Goal: Download file/media

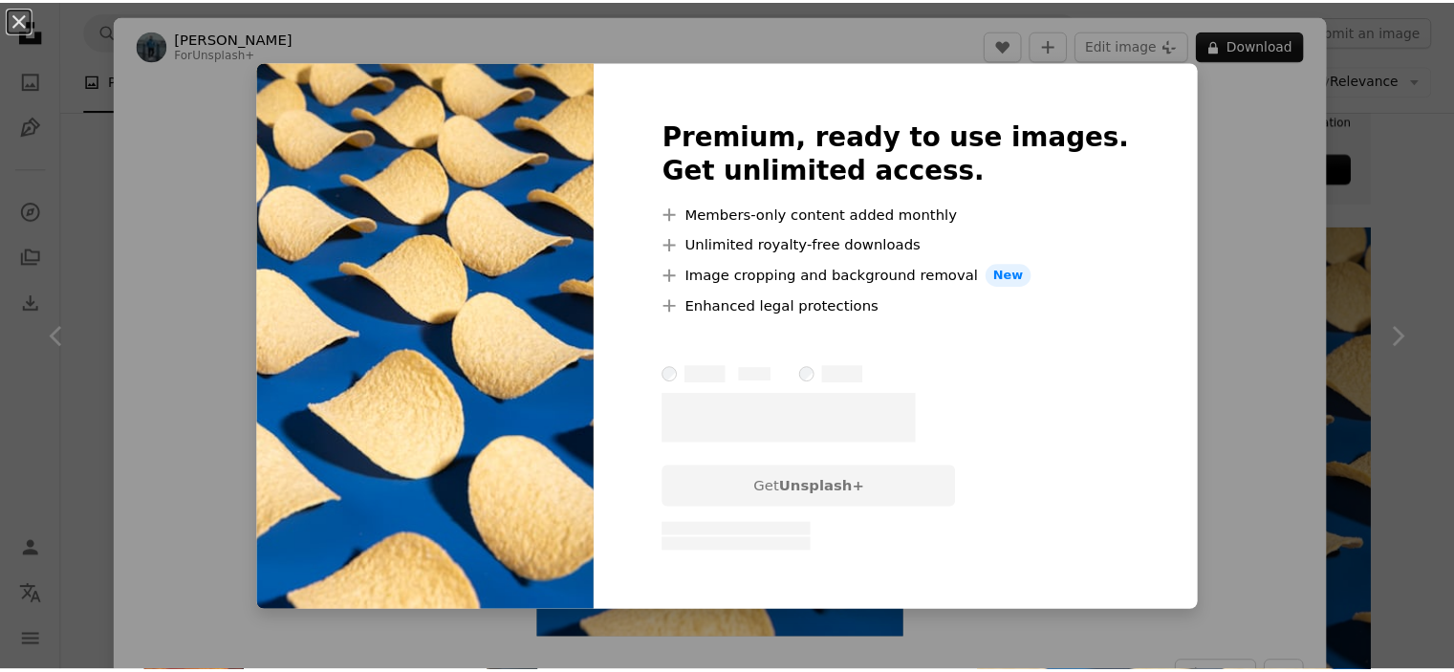
scroll to position [574, 0]
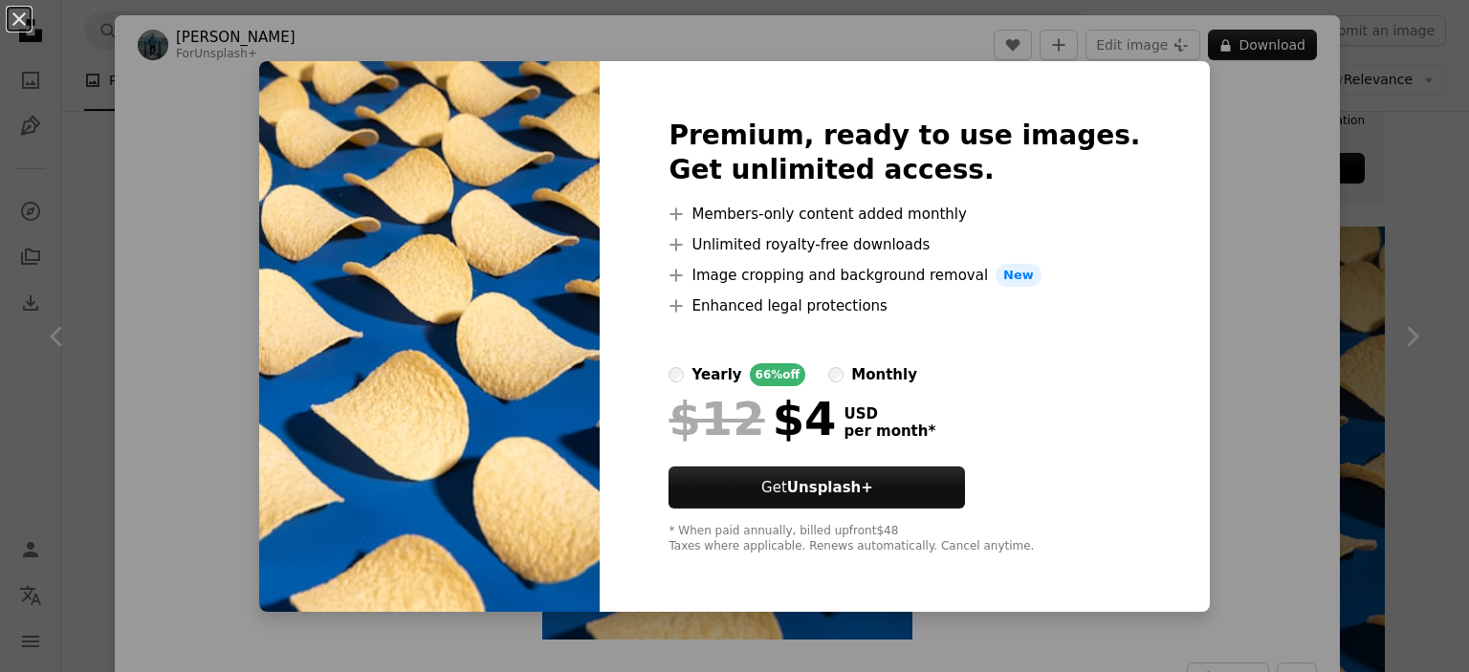
click at [1220, 267] on div "An X shape Premium, ready to use images. Get unlimited access. A plus sign Memb…" at bounding box center [734, 336] width 1469 height 672
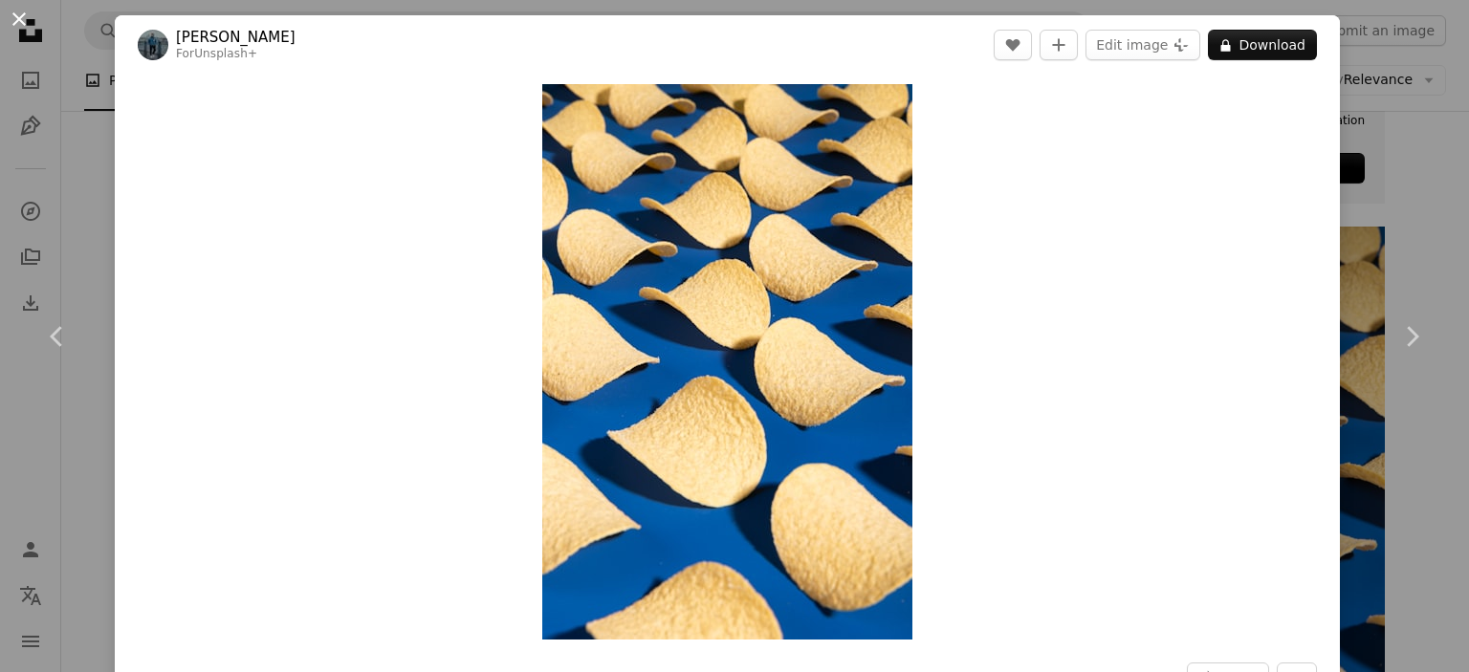
click at [8, 22] on button "An X shape" at bounding box center [19, 19] width 23 height 23
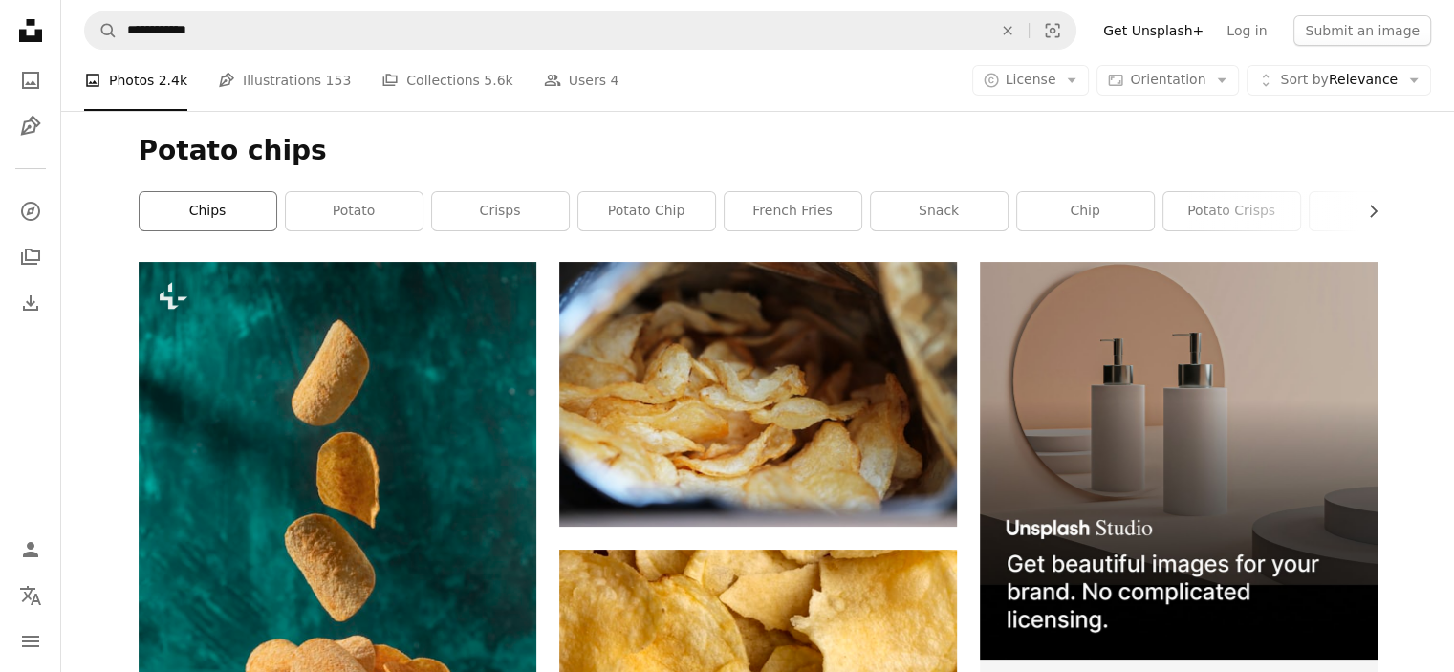
click at [236, 209] on link "chips" at bounding box center [208, 211] width 137 height 38
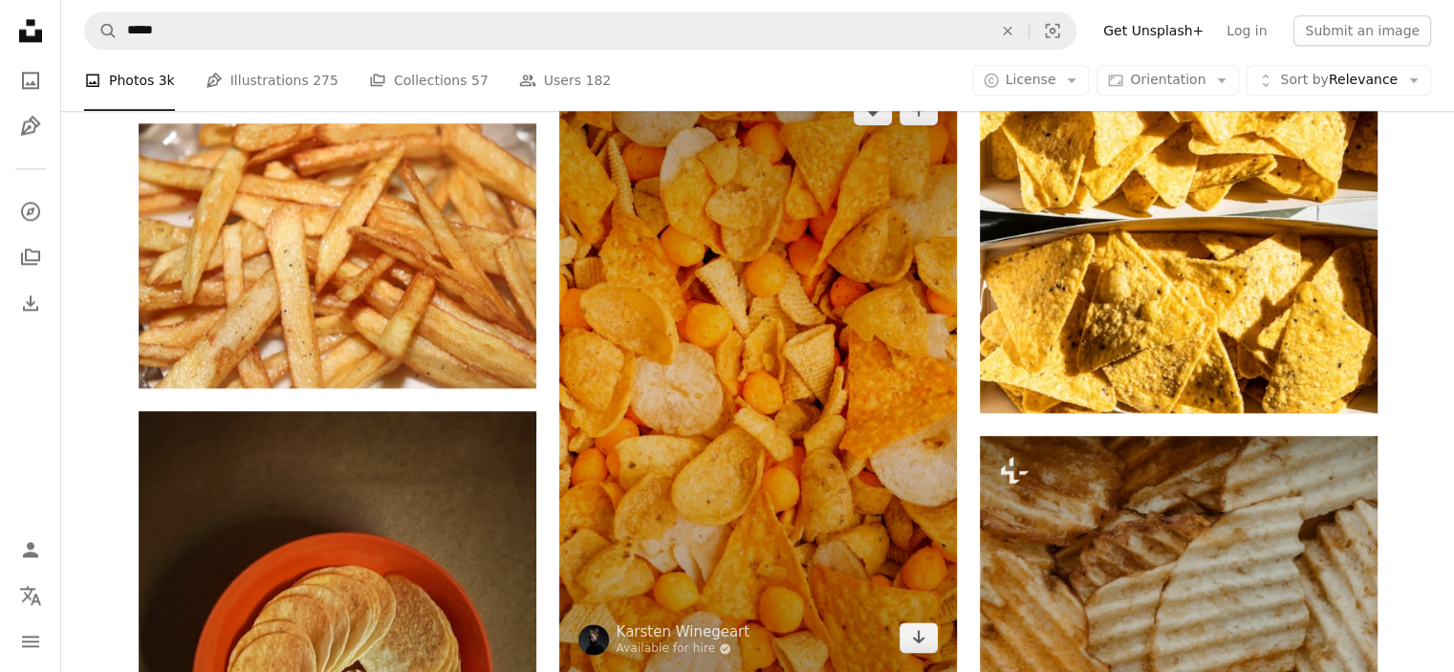
scroll to position [2773, 0]
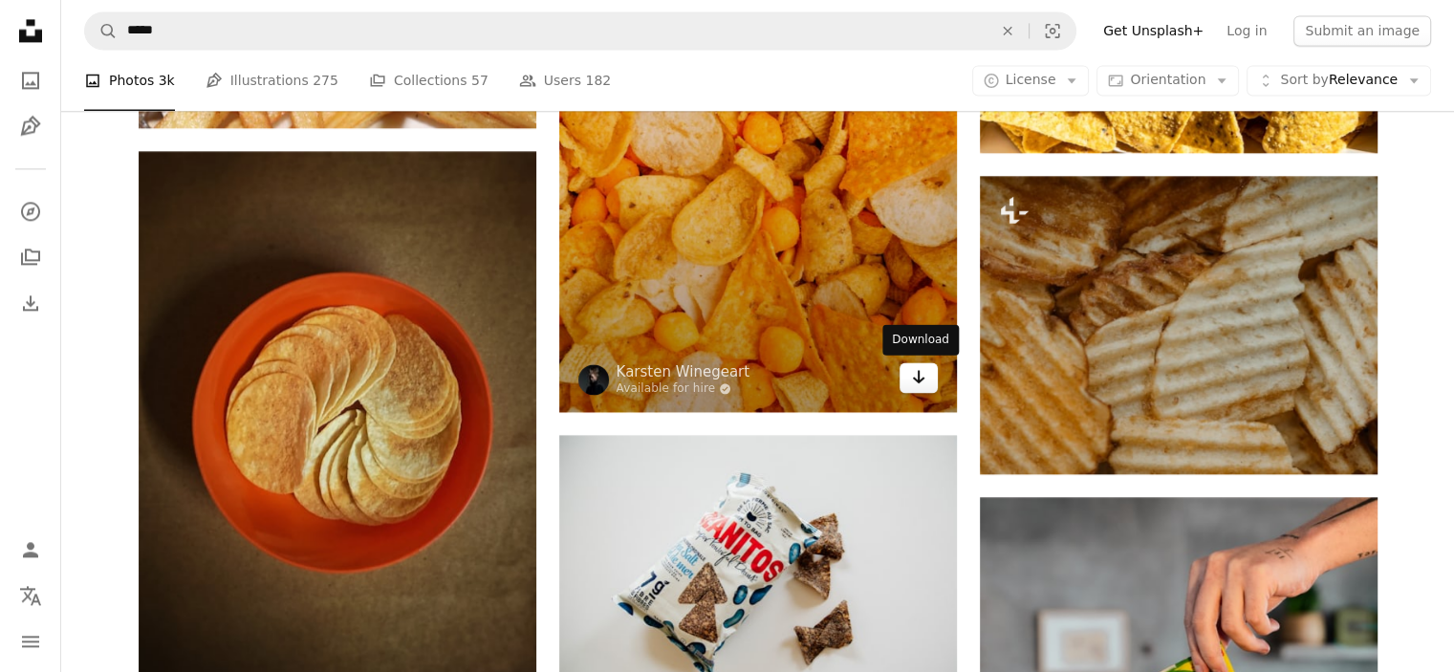
click at [928, 384] on link "Arrow pointing down" at bounding box center [919, 377] width 38 height 31
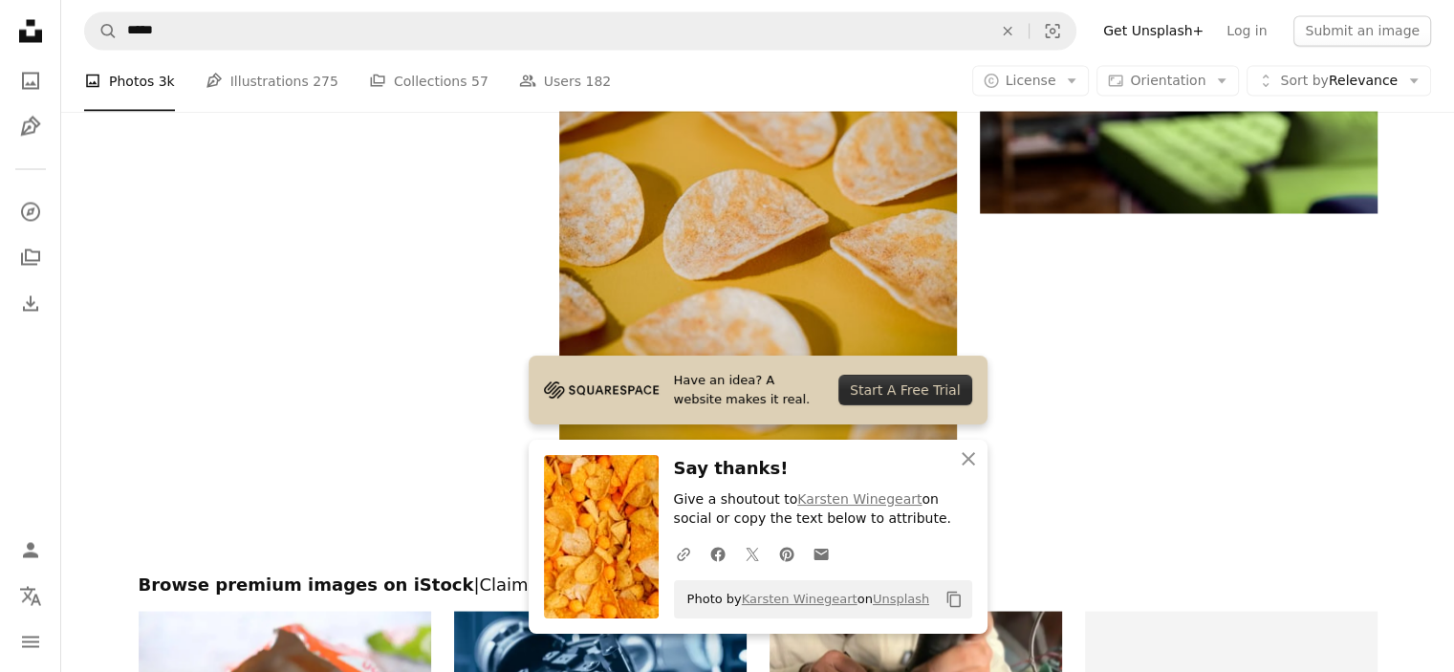
scroll to position [3634, 0]
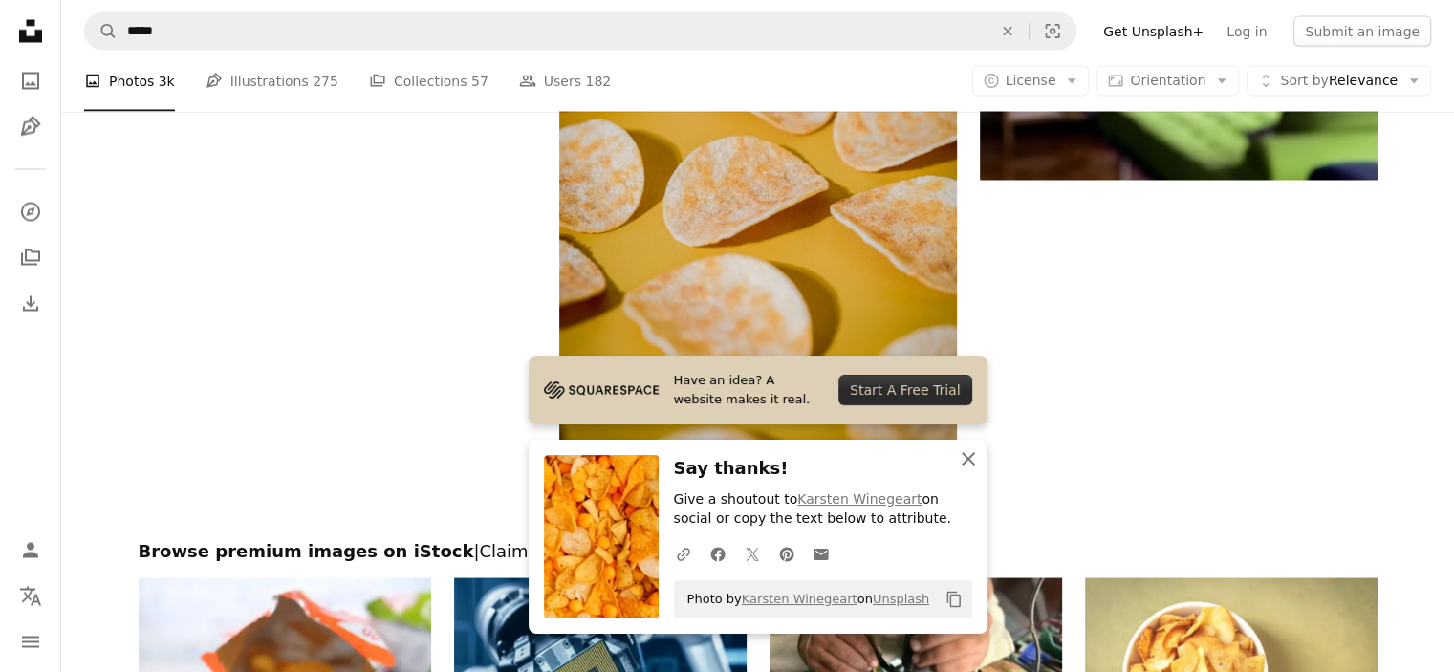
drag, startPoint x: 971, startPoint y: 454, endPoint x: 917, endPoint y: 426, distance: 61.6
click at [971, 454] on icon "An X shape" at bounding box center [968, 458] width 23 height 23
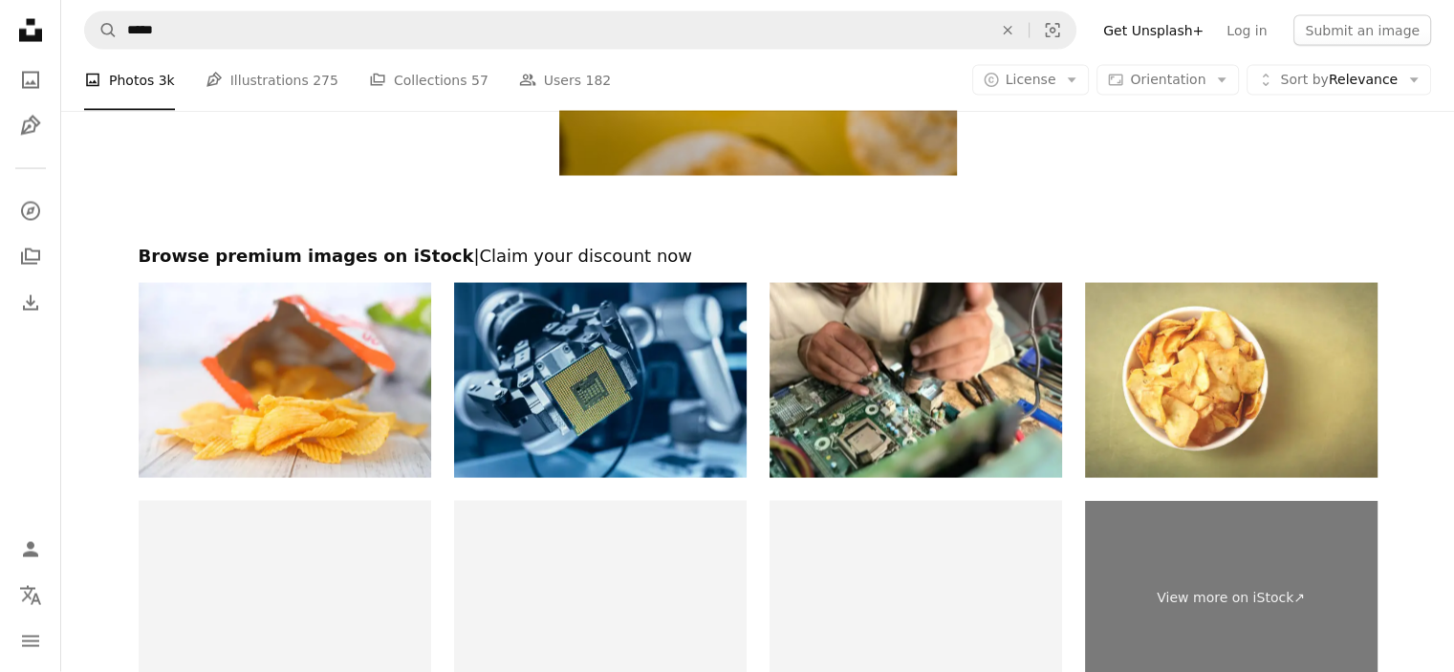
scroll to position [3920, 0]
